Goal: Understand process/instructions

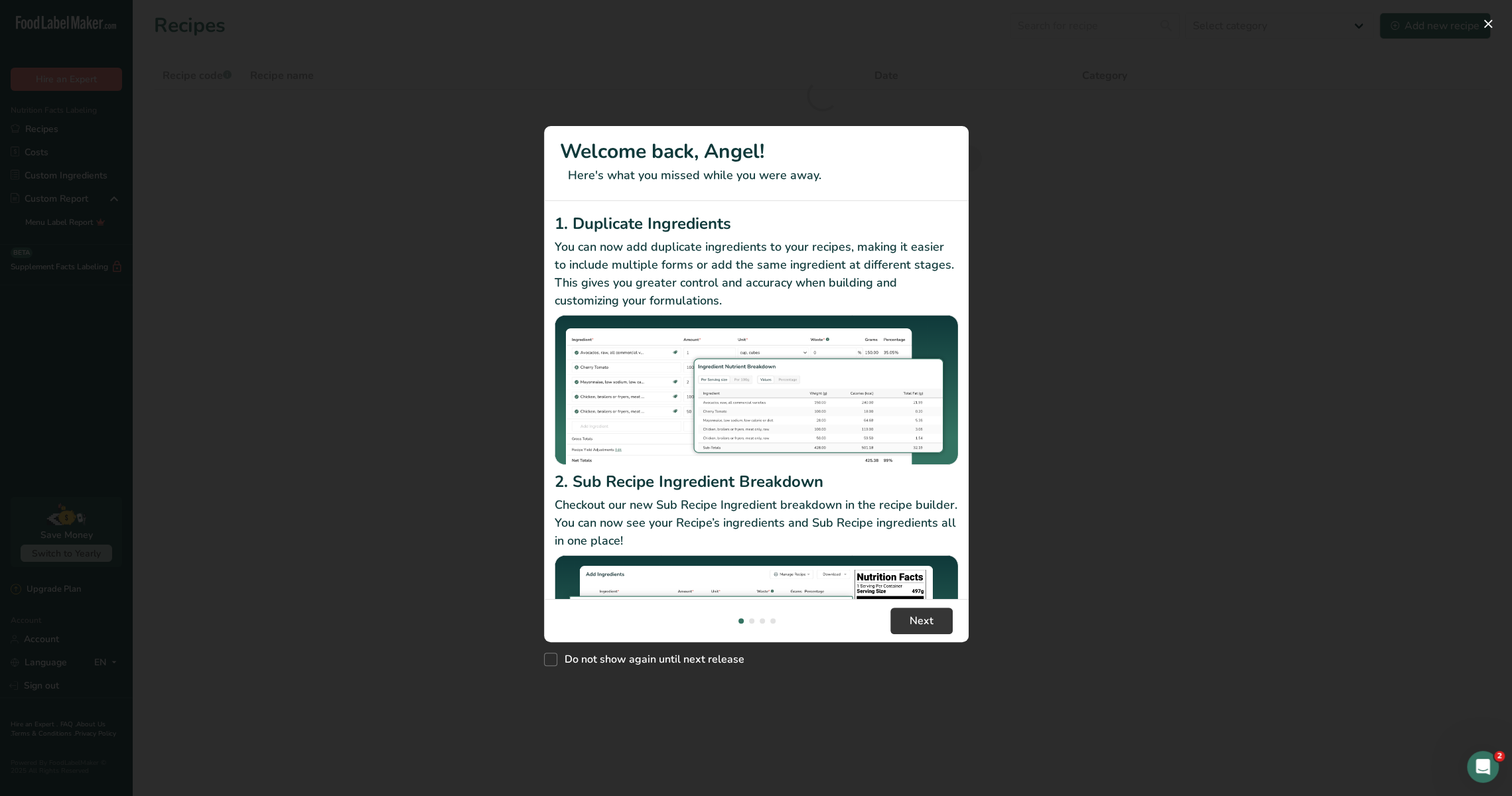
click at [913, 603] on footer "Next" at bounding box center [756, 620] width 424 height 43
click at [913, 614] on span "Next" at bounding box center [921, 620] width 23 height 16
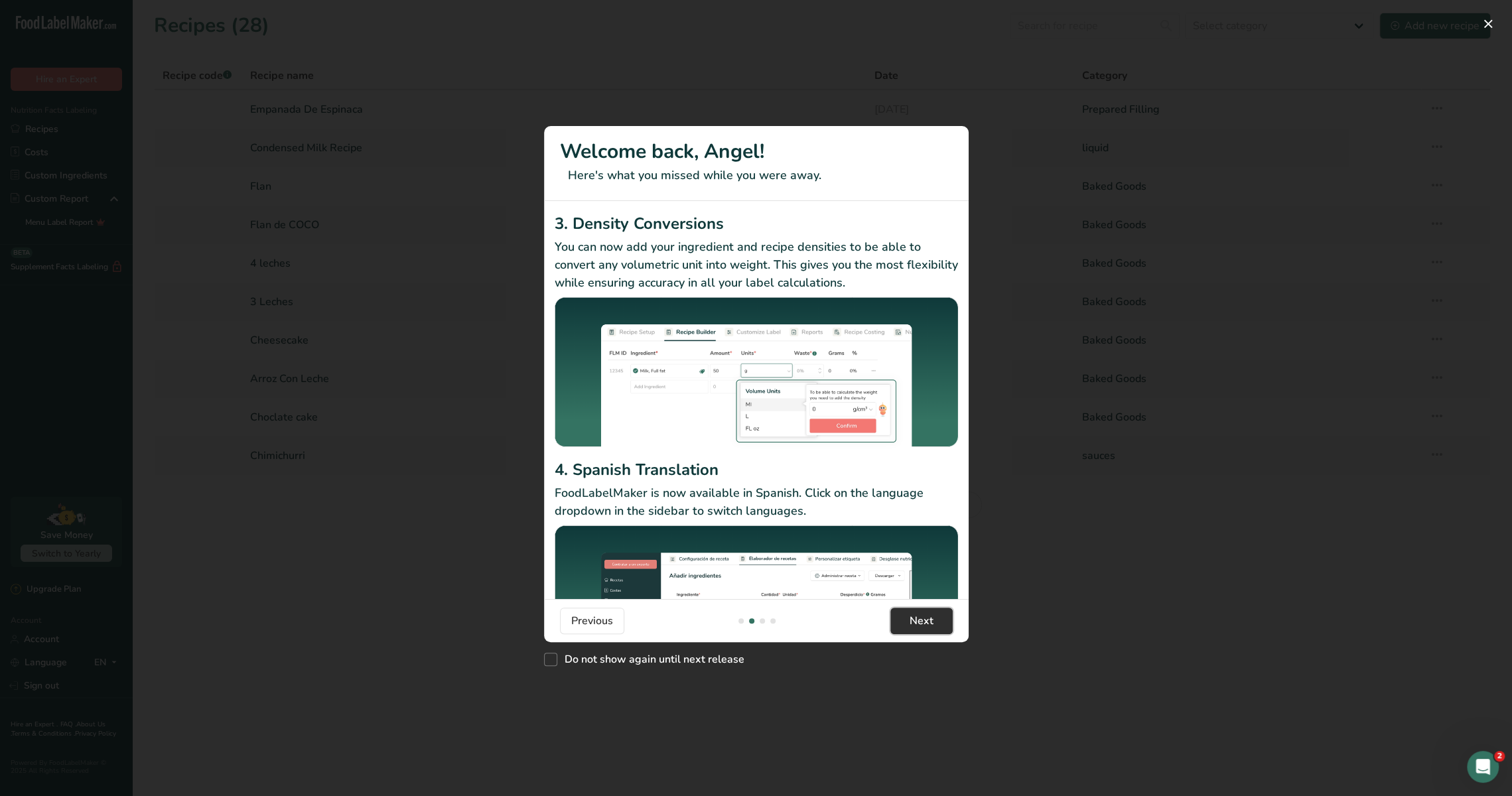
click at [913, 614] on span "Next" at bounding box center [921, 620] width 23 height 16
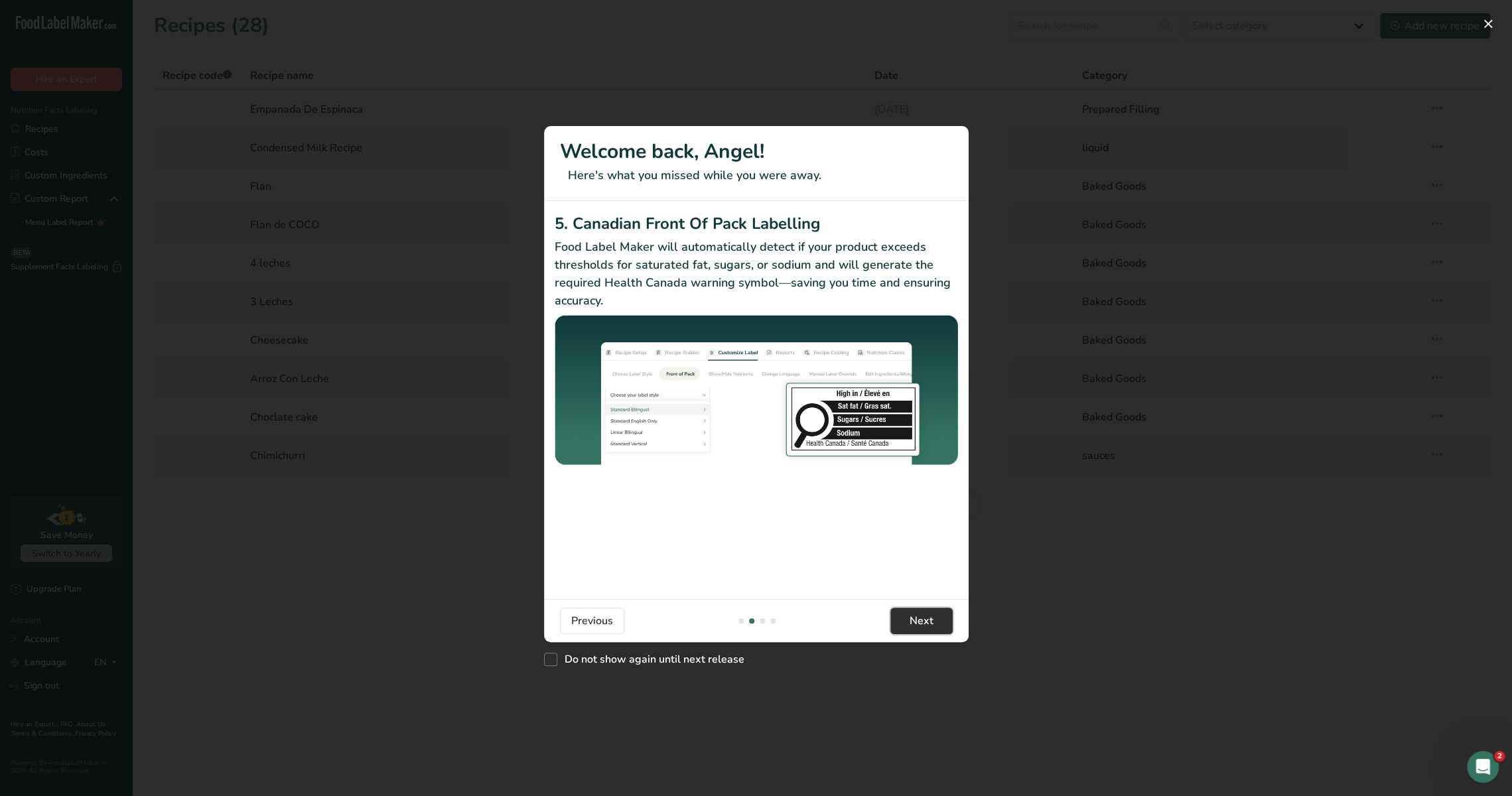
click at [913, 614] on span "Next" at bounding box center [921, 620] width 23 height 16
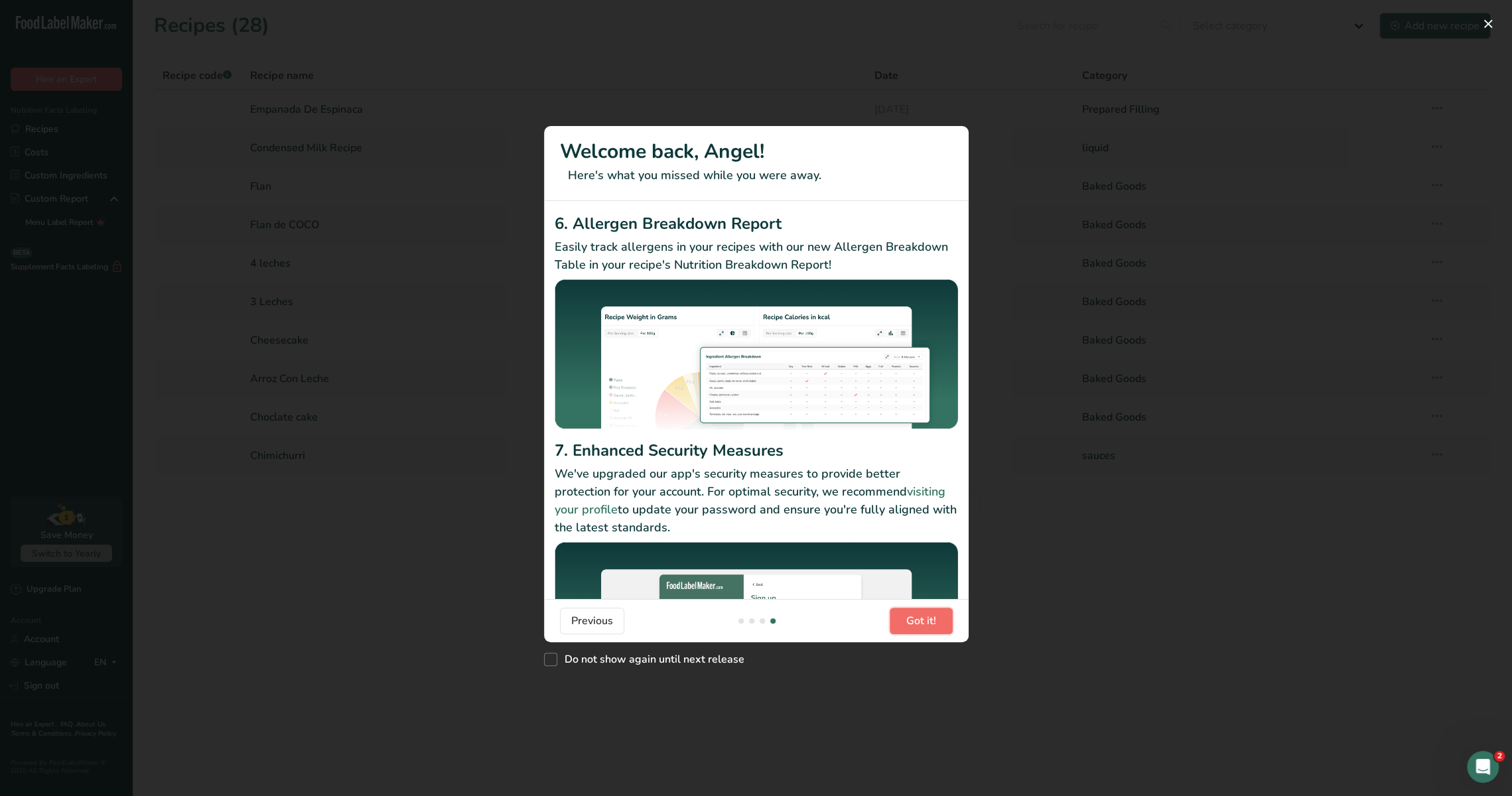
click at [913, 614] on span "Got it!" at bounding box center [921, 620] width 30 height 16
